Goal: Task Accomplishment & Management: Manage account settings

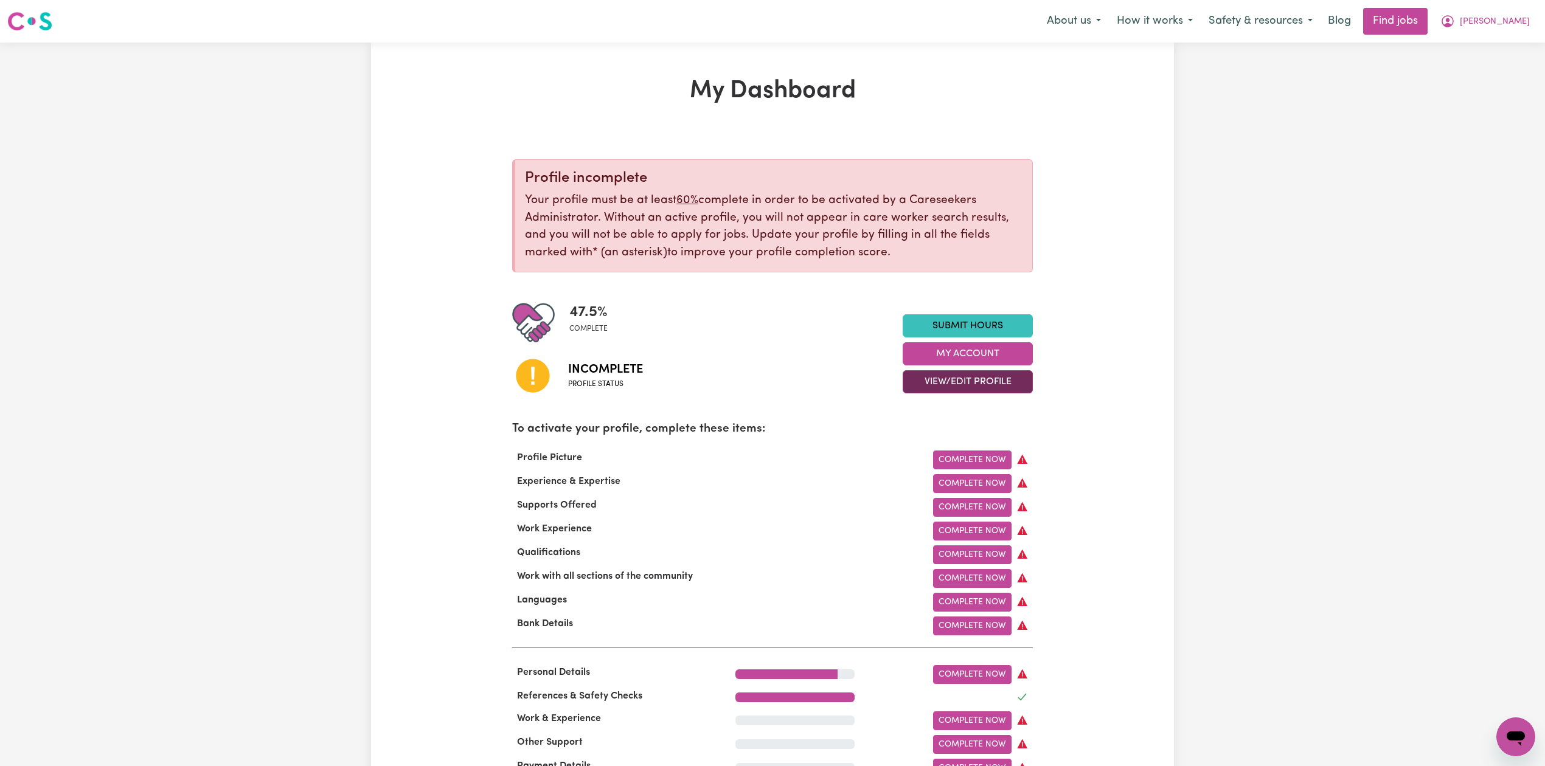
click at [935, 387] on button "View/Edit Profile" at bounding box center [968, 381] width 130 height 23
click at [930, 442] on link "Edit Profile" at bounding box center [960, 437] width 114 height 24
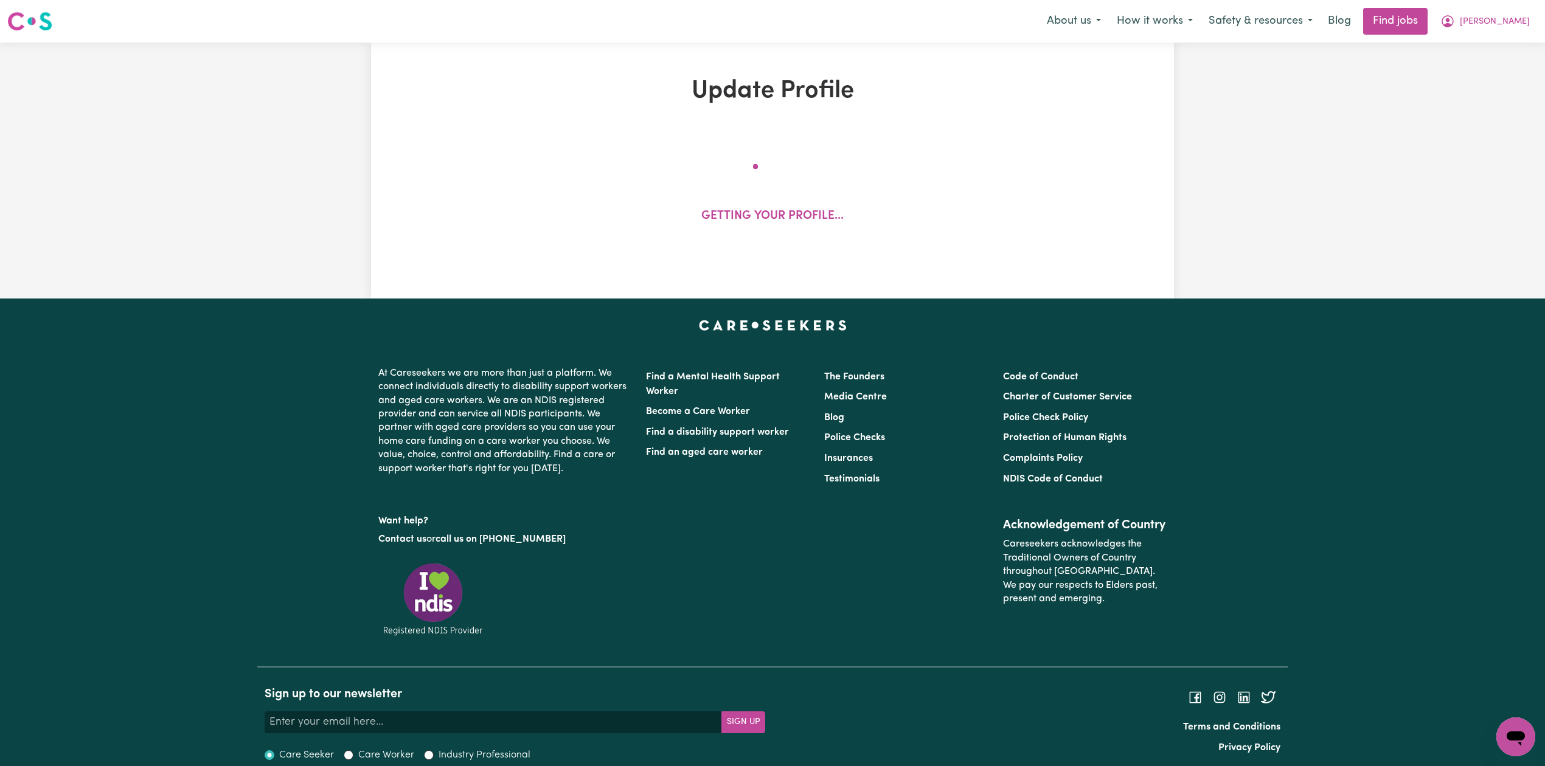
select select "[DEMOGRAPHIC_DATA]"
select select "Student Visa"
select select "Studying a healthcare related degree or qualification"
select select "37"
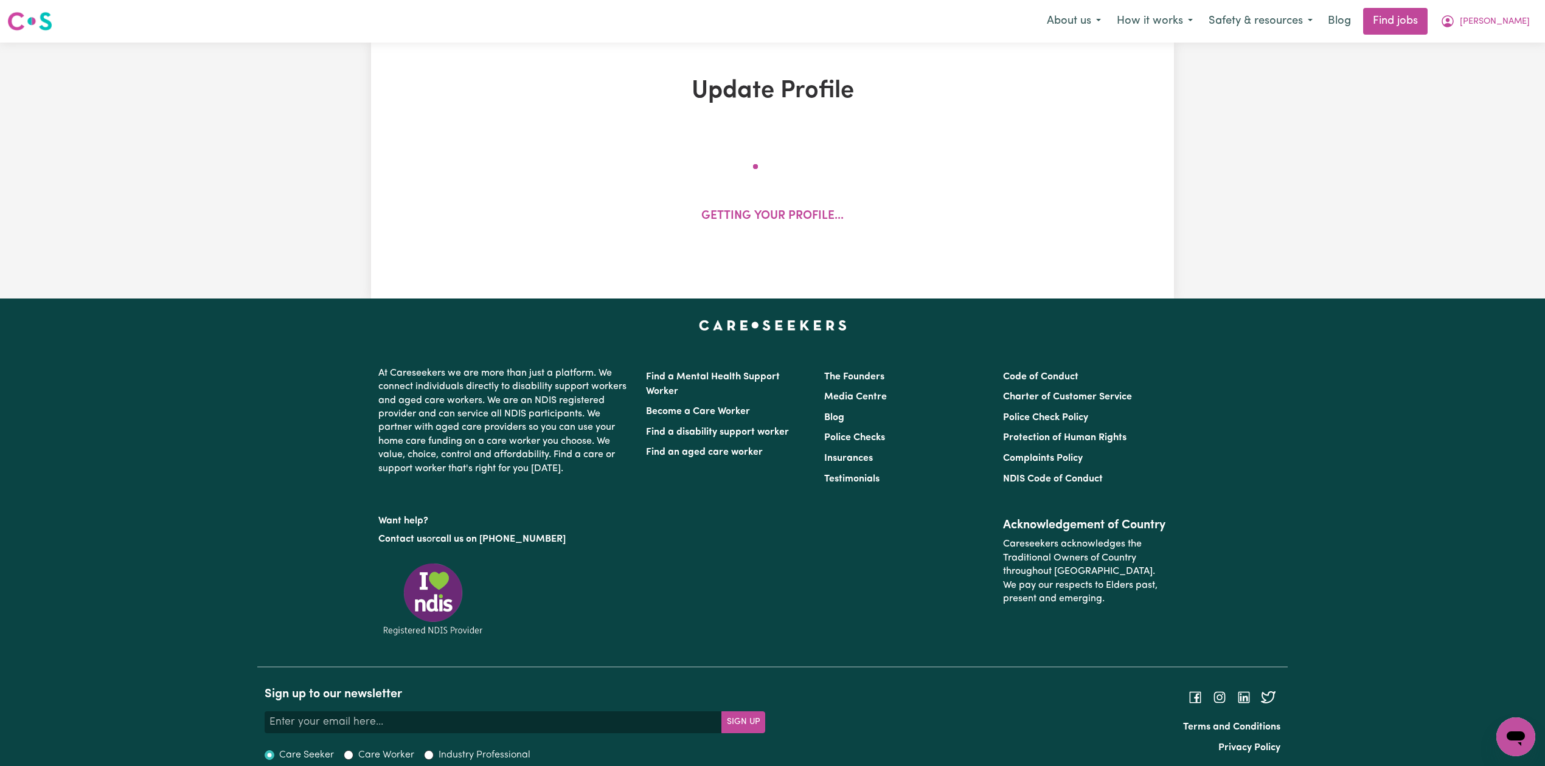
select select "37"
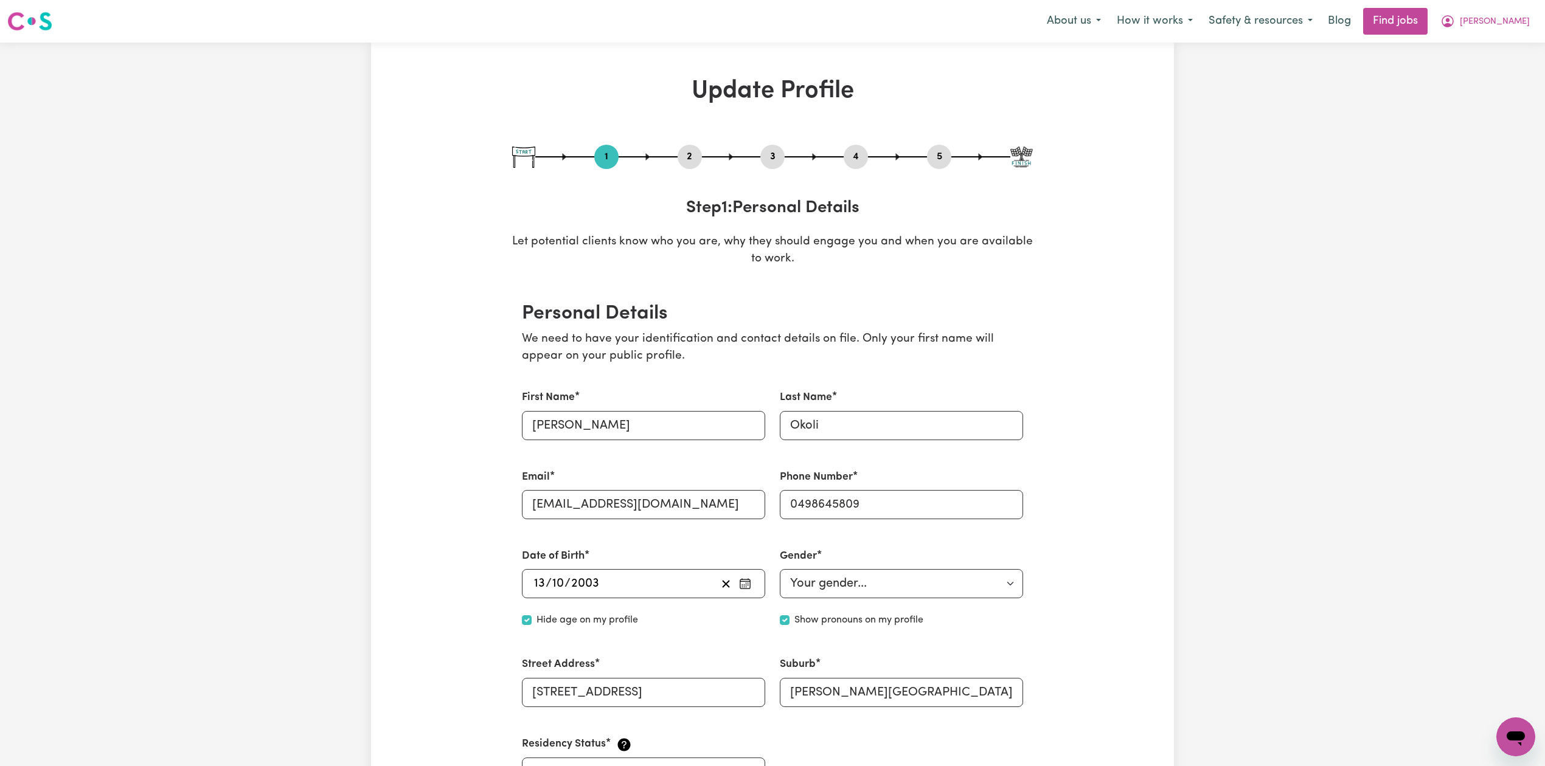
click at [687, 157] on button "2" at bounding box center [689, 157] width 24 height 16
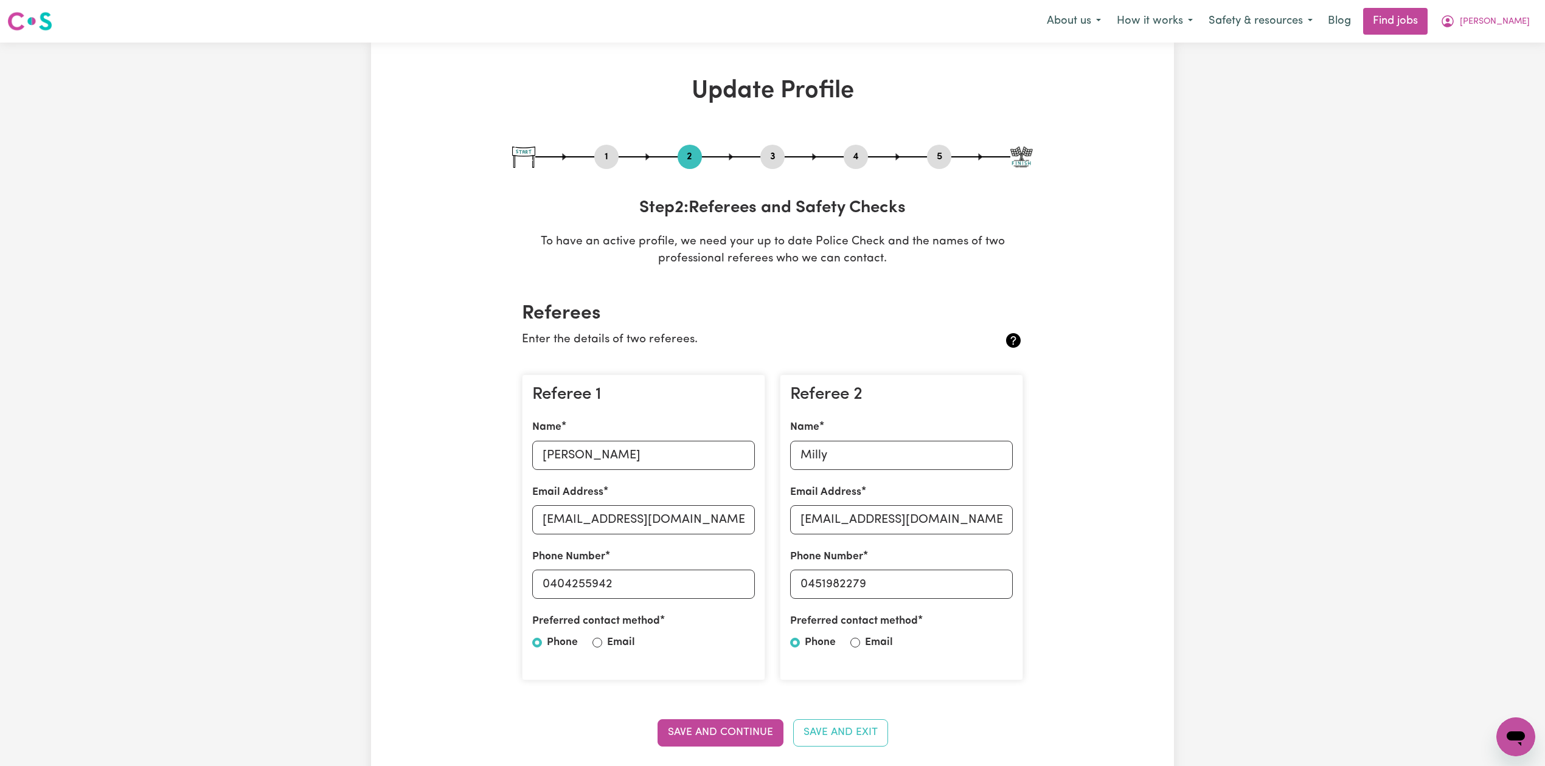
scroll to position [162, 0]
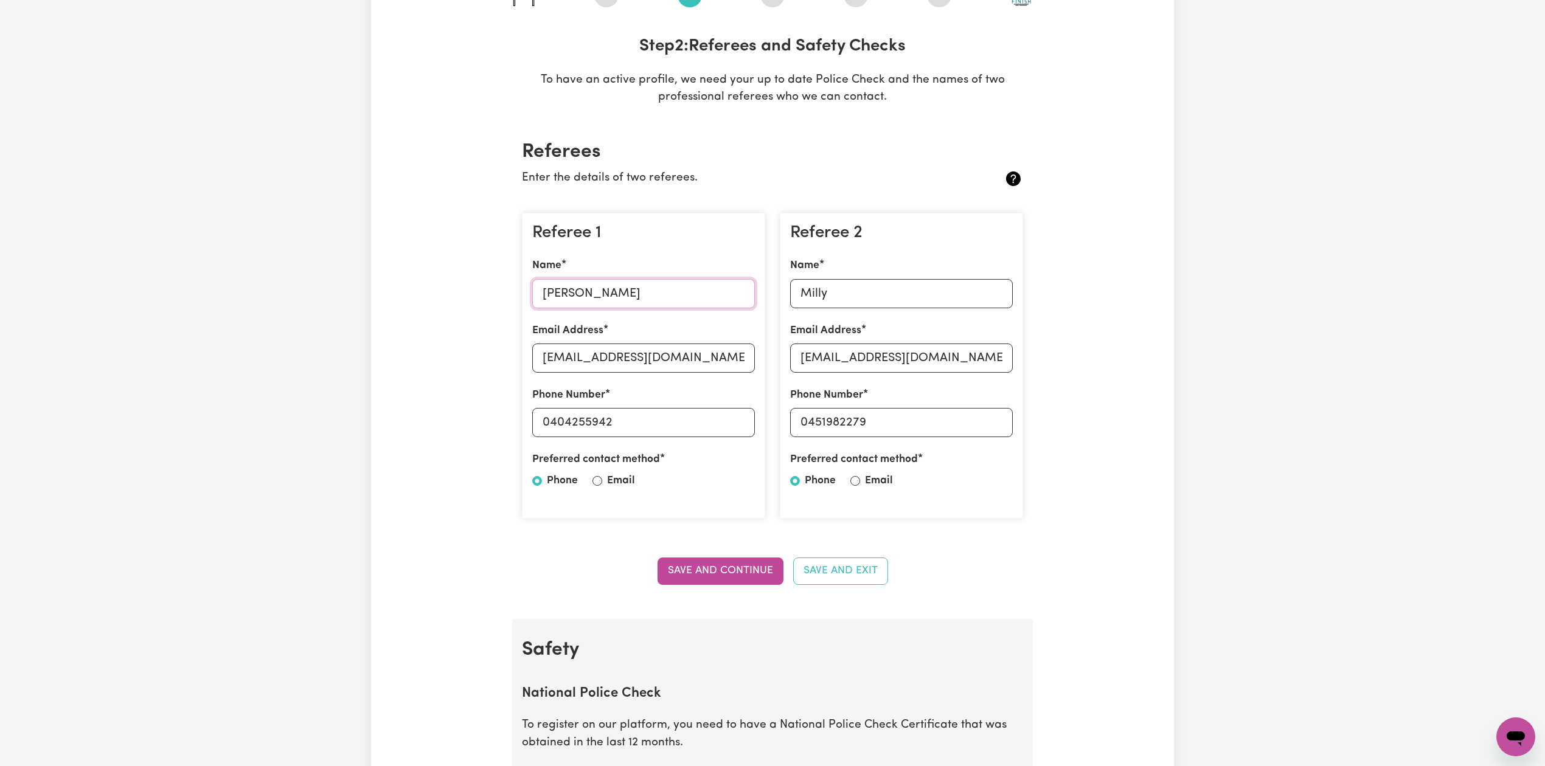
click at [581, 297] on input "[PERSON_NAME]" at bounding box center [643, 293] width 223 height 29
click at [622, 351] on input "[EMAIL_ADDRESS][DOMAIN_NAME]" at bounding box center [643, 358] width 223 height 29
drag, startPoint x: 550, startPoint y: 422, endPoint x: 693, endPoint y: 420, distance: 143.5
click at [693, 420] on input "0404255942" at bounding box center [643, 422] width 223 height 29
click at [831, 294] on input "Milly" at bounding box center [901, 293] width 223 height 29
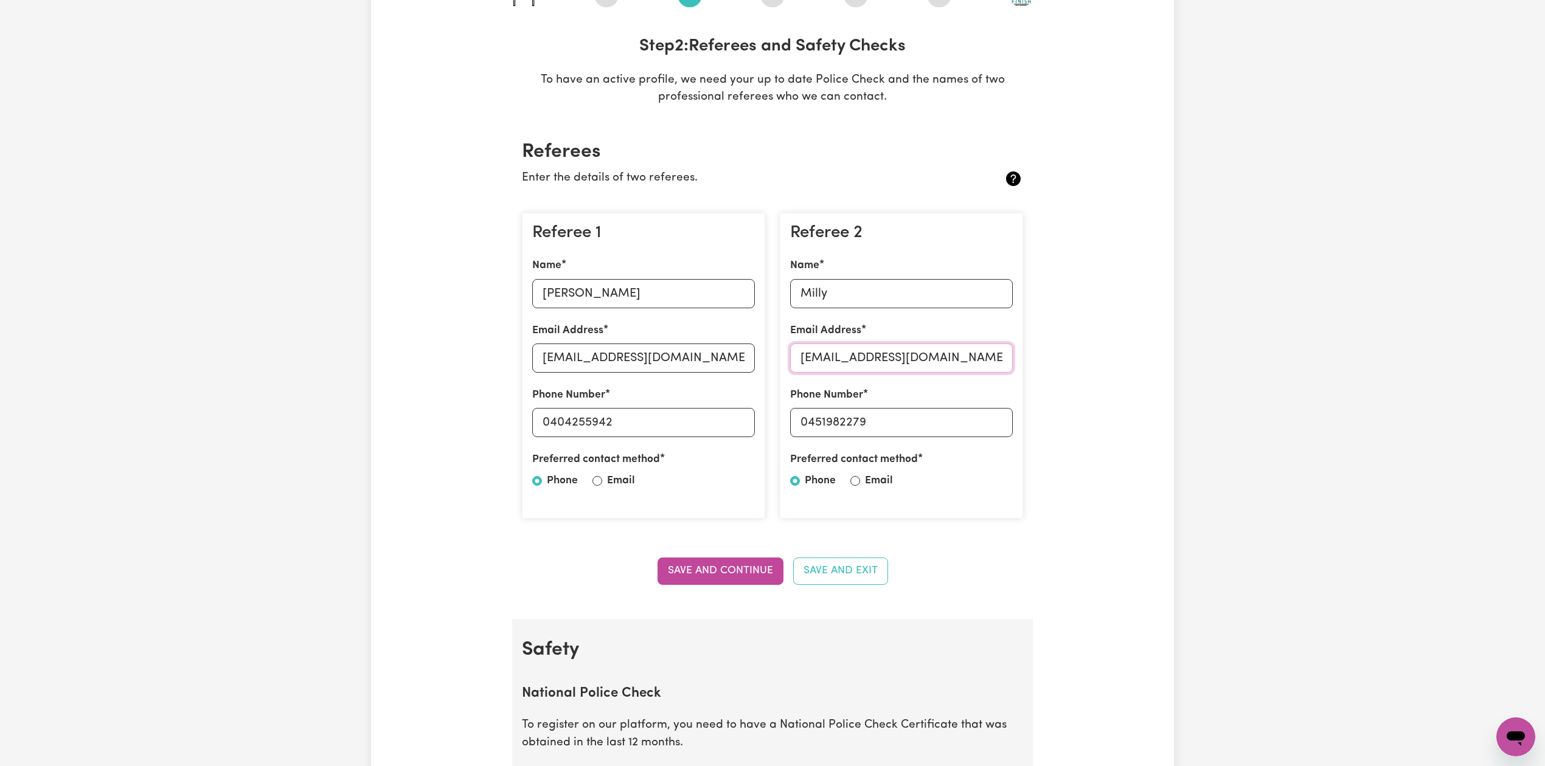
click at [859, 355] on input "[EMAIL_ADDRESS][DOMAIN_NAME]" at bounding box center [901, 358] width 223 height 29
drag, startPoint x: 806, startPoint y: 424, endPoint x: 956, endPoint y: 426, distance: 149.6
click at [956, 426] on input "0451982279" at bounding box center [901, 422] width 223 height 29
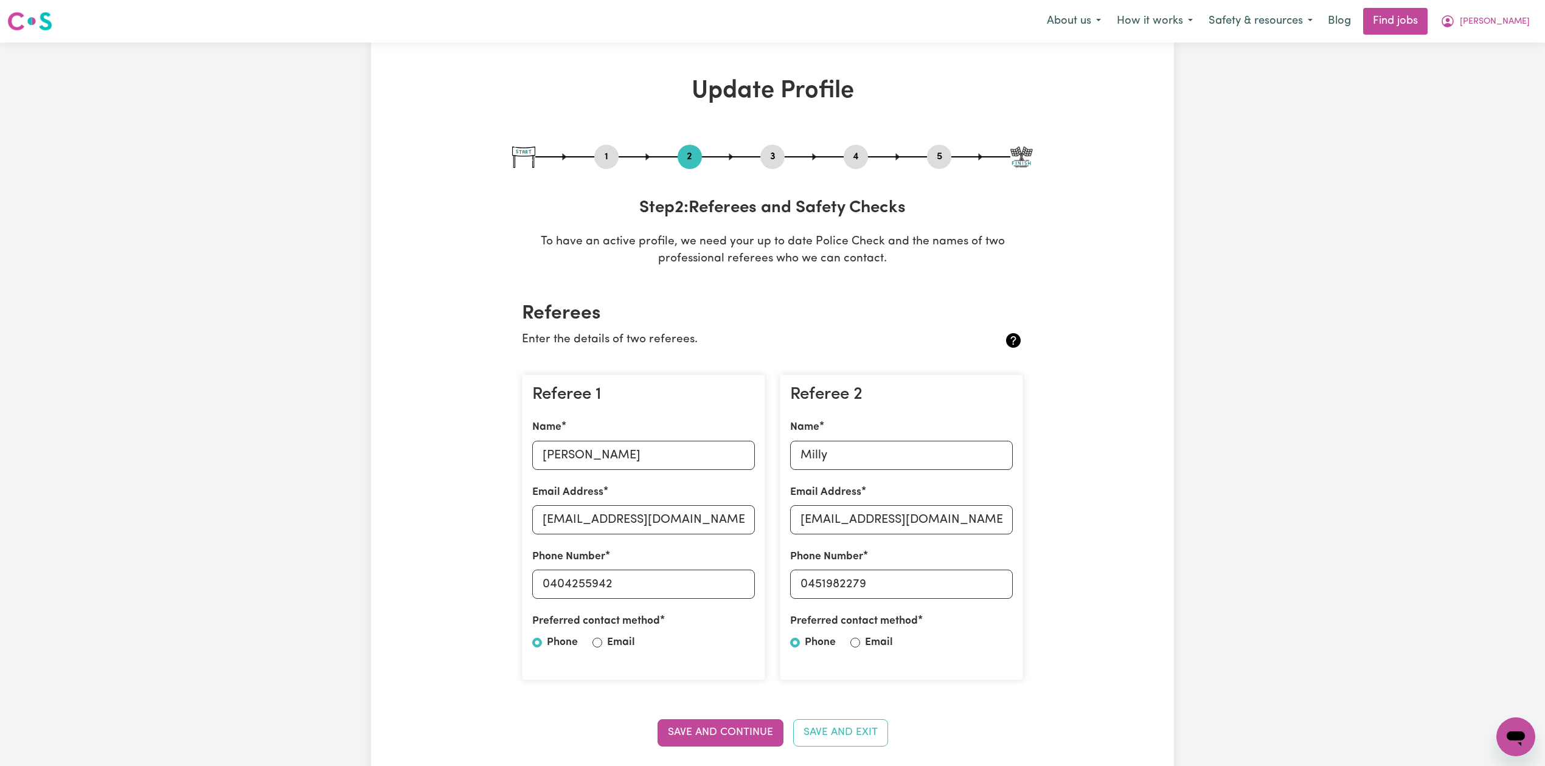
click at [859, 162] on button "4" at bounding box center [856, 157] width 24 height 16
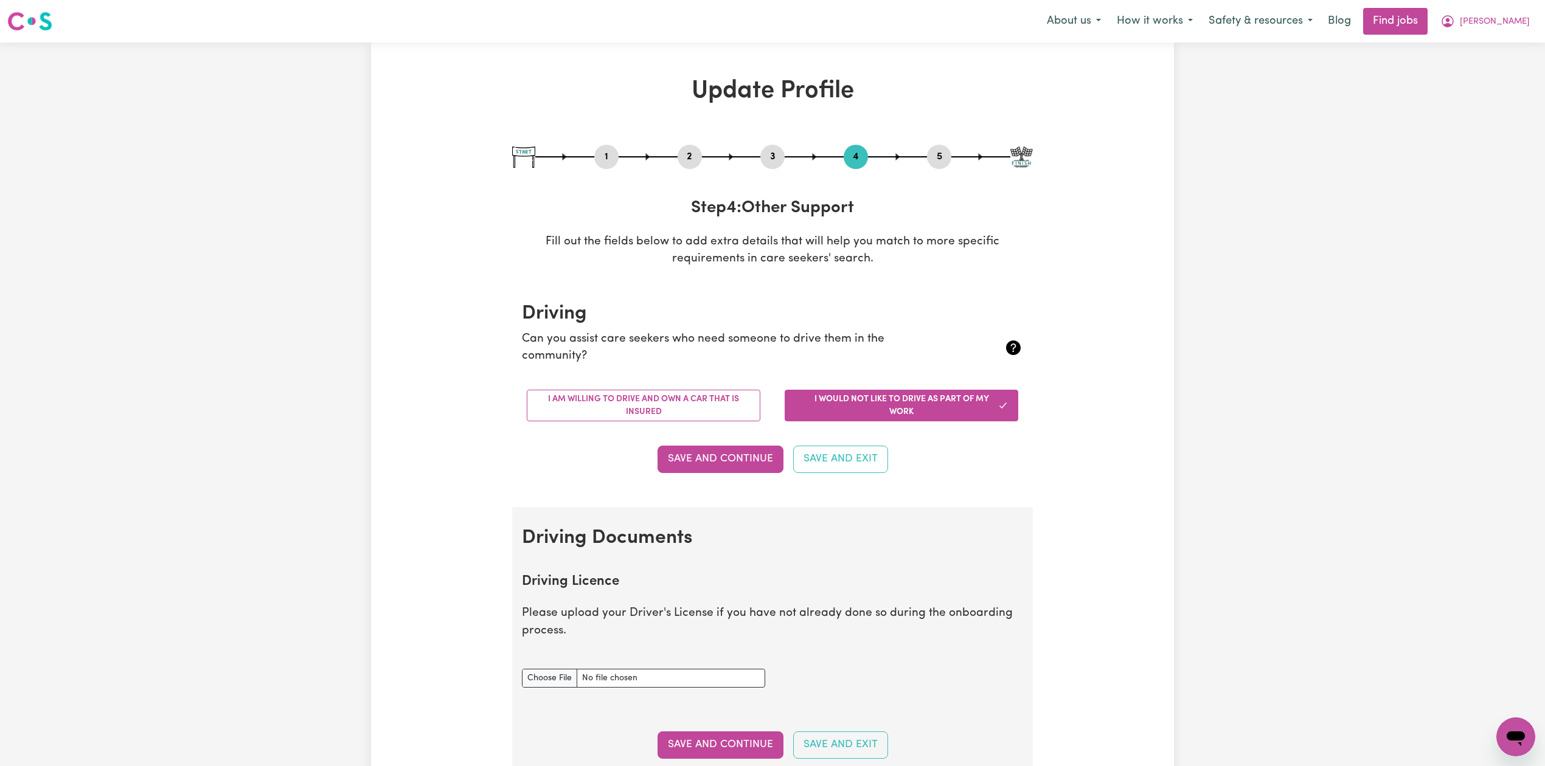
click at [926, 158] on div "1 2 3 4 5" at bounding box center [772, 157] width 521 height 24
click at [929, 156] on button "5" at bounding box center [939, 157] width 24 height 16
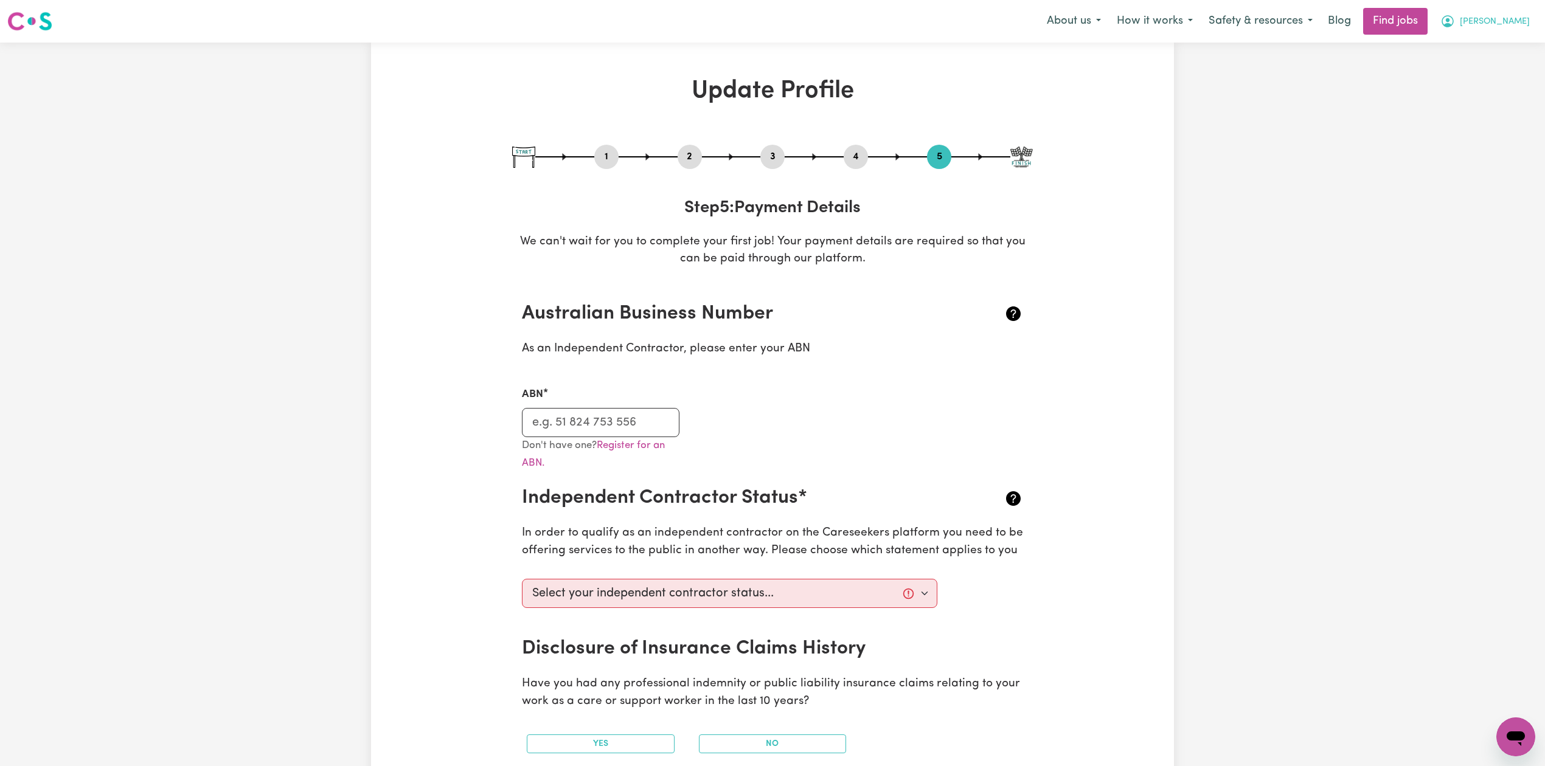
click at [1508, 17] on span "[PERSON_NAME]" at bounding box center [1495, 21] width 70 height 13
click at [1492, 99] on link "Logout" at bounding box center [1489, 92] width 96 height 23
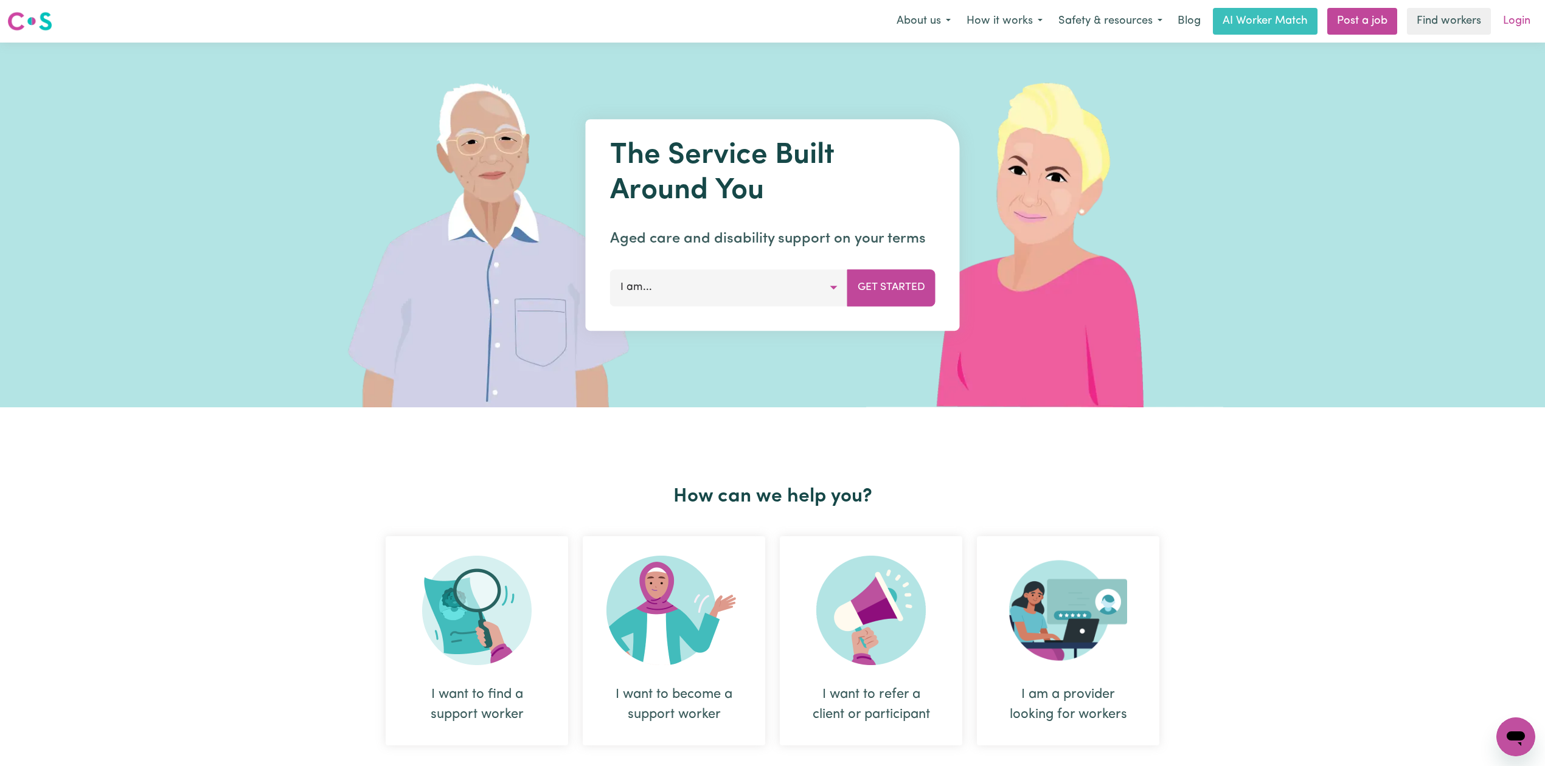
click at [1526, 23] on link "Login" at bounding box center [1516, 21] width 42 height 27
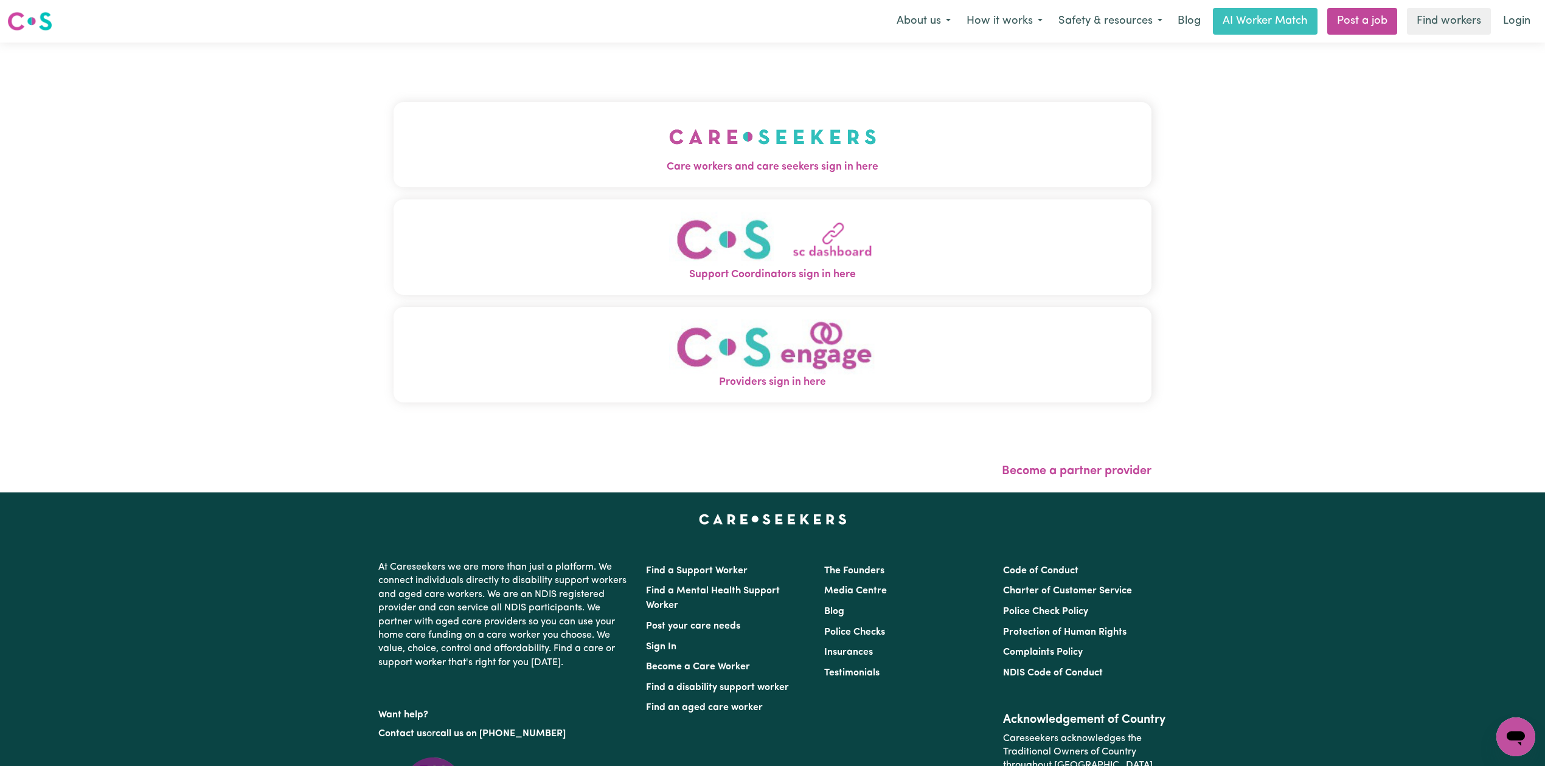
click at [393, 162] on span "Care workers and care seekers sign in here" at bounding box center [772, 167] width 758 height 16
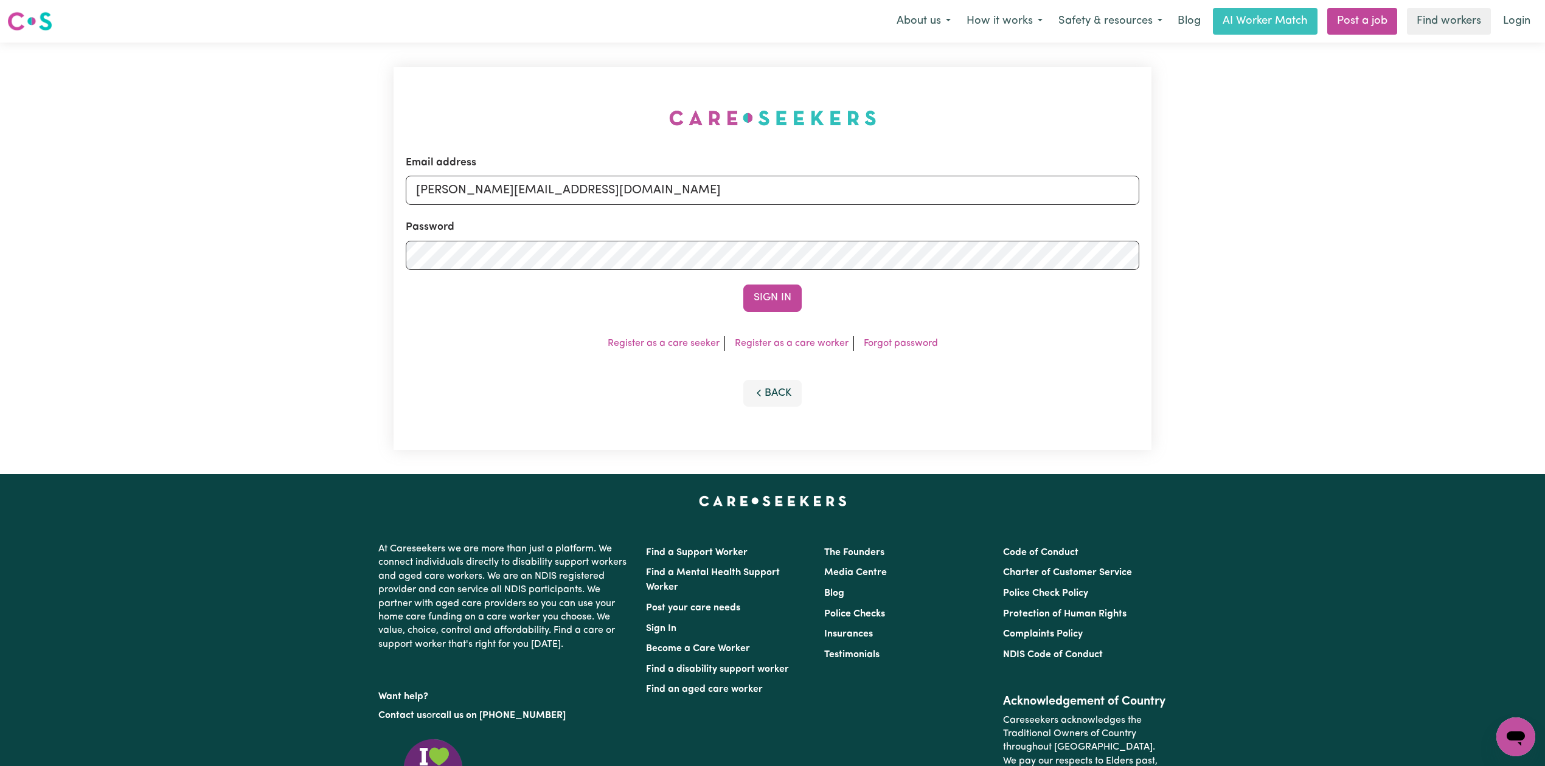
click at [434, 213] on form "Email address [PERSON_NAME][EMAIL_ADDRESS][DOMAIN_NAME] Password Sign In" at bounding box center [772, 233] width 733 height 157
click at [462, 190] on input "[PERSON_NAME][EMAIL_ADDRESS][DOMAIN_NAME]" at bounding box center [772, 190] width 733 height 29
drag, startPoint x: 480, startPoint y: 188, endPoint x: 806, endPoint y: 237, distance: 329.7
click at [806, 237] on form "Email address Superuser~[EMAIL_ADDRESS][DOMAIN_NAME] Password Sign In" at bounding box center [772, 233] width 733 height 157
type input "Superuser~[EMAIL_ADDRESS][DOMAIN_NAME]"
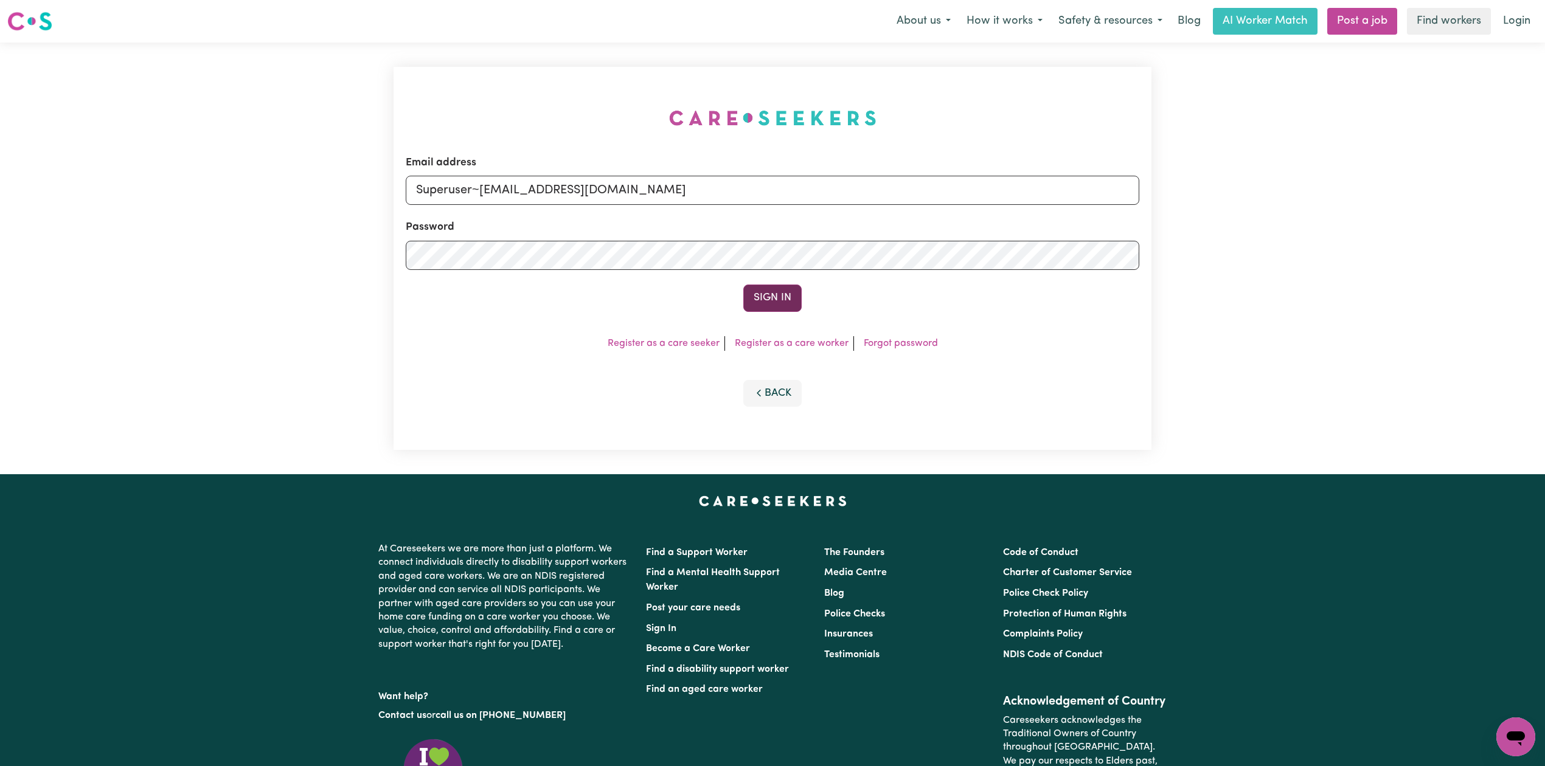
click at [743, 292] on button "Sign In" at bounding box center [772, 298] width 58 height 27
